Goal: Transaction & Acquisition: Purchase product/service

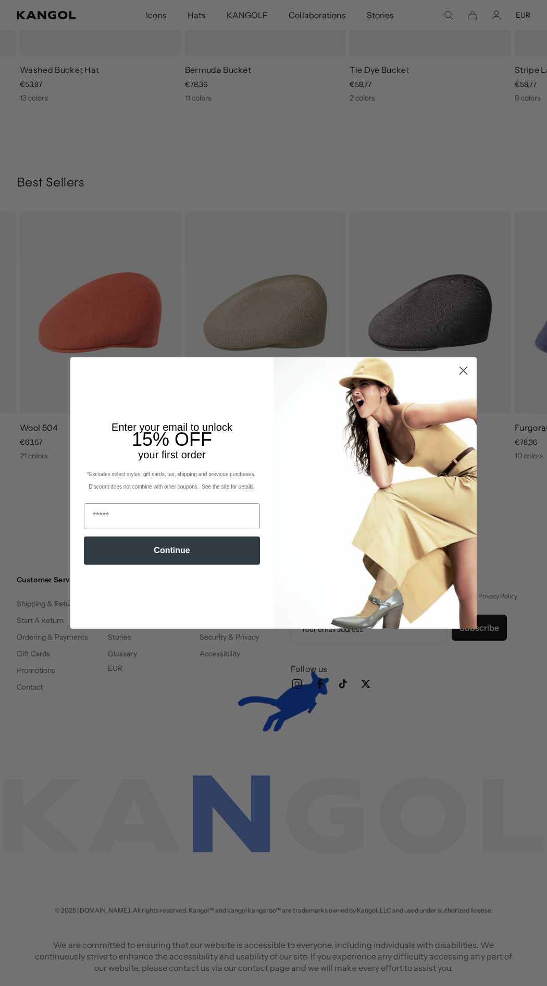
scroll to position [0, 215]
